Goal: Task Accomplishment & Management: Manage account settings

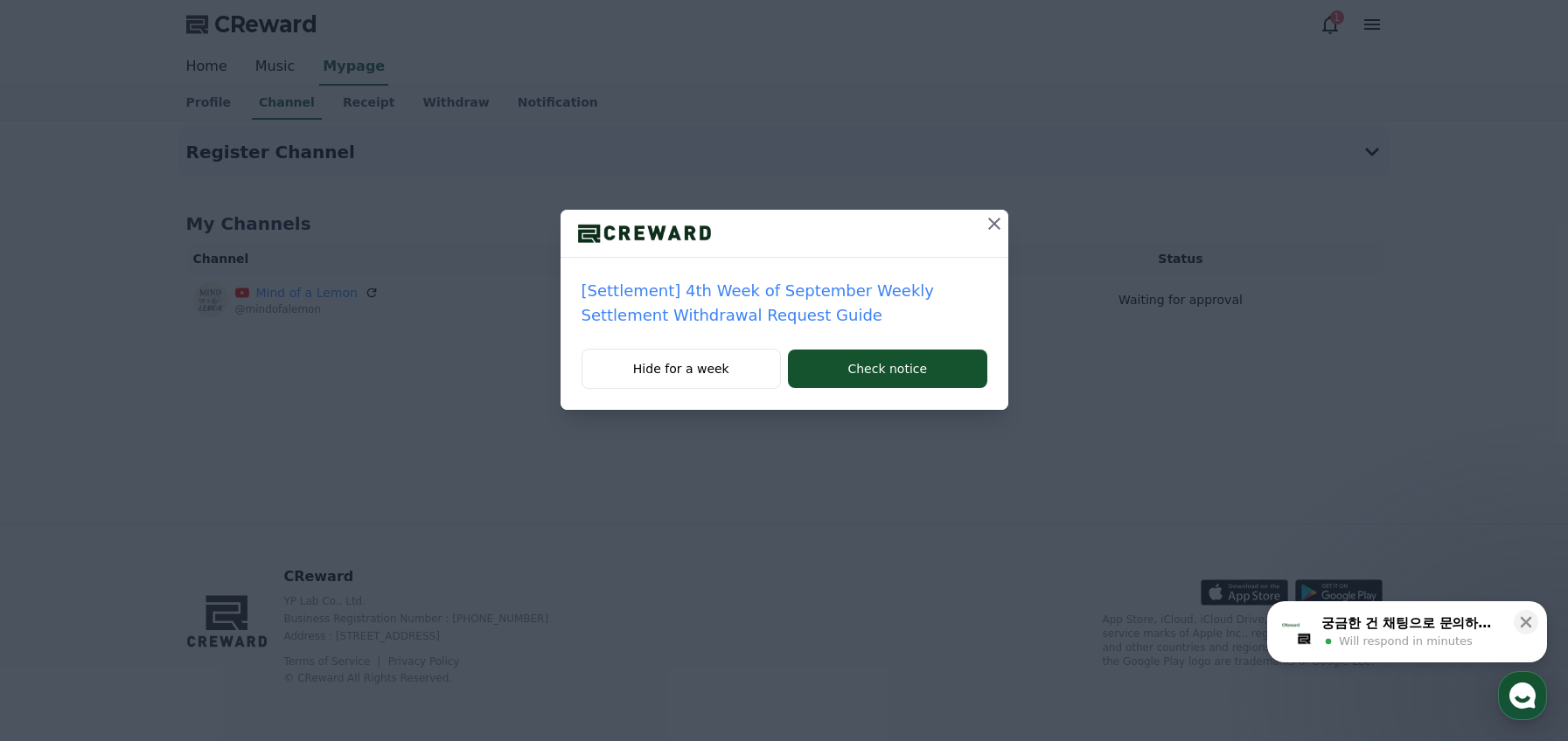
drag, startPoint x: 730, startPoint y: 366, endPoint x: 640, endPoint y: 476, distance: 142.1
click at [632, 481] on div "[Settlement] 4th Week of September Weekly Settlement Withdrawal Request Guide H…" at bounding box center [784, 370] width 1568 height 741
click at [995, 225] on icon at bounding box center [994, 223] width 12 height 12
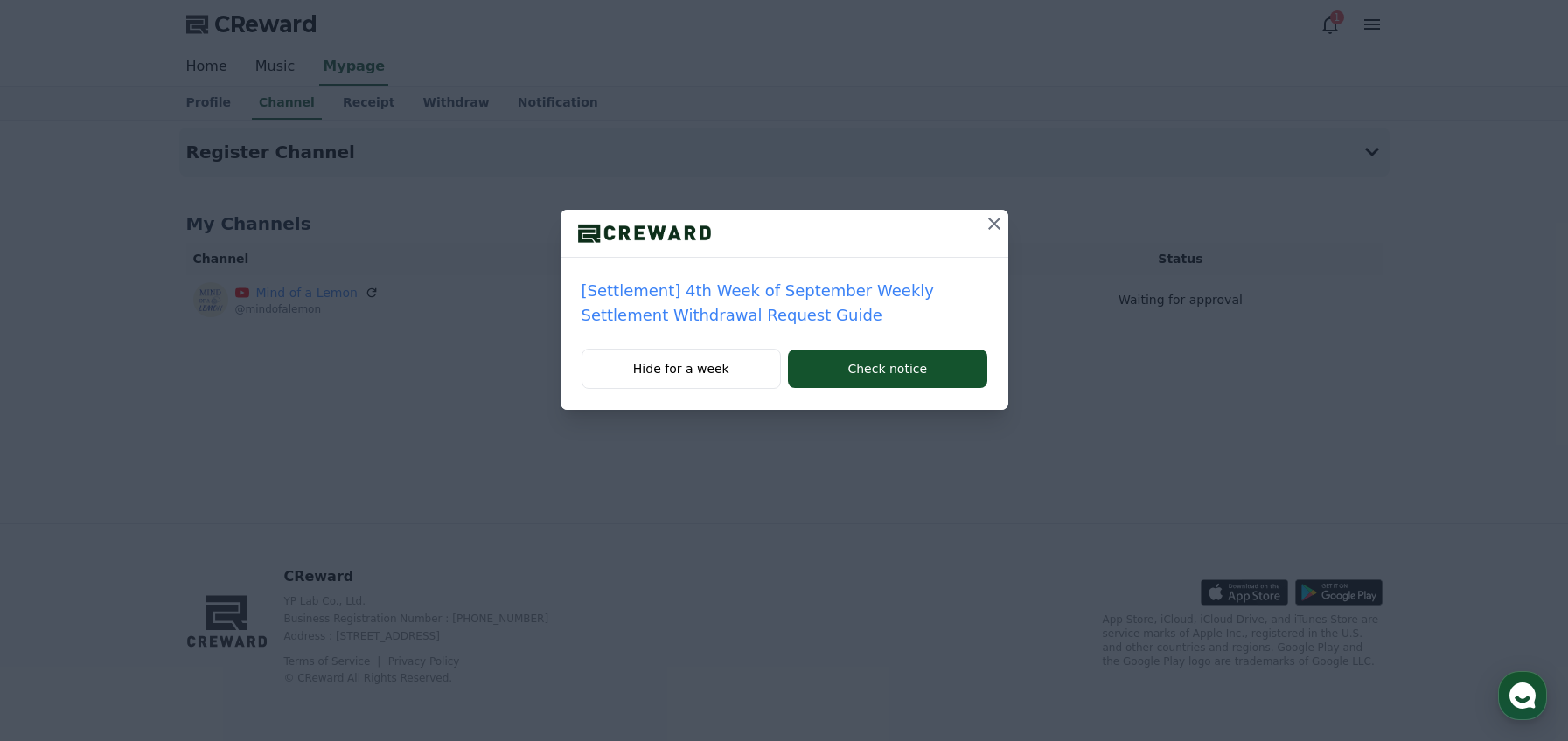
click at [996, 222] on icon at bounding box center [994, 223] width 12 height 12
